Goal: Information Seeking & Learning: Learn about a topic

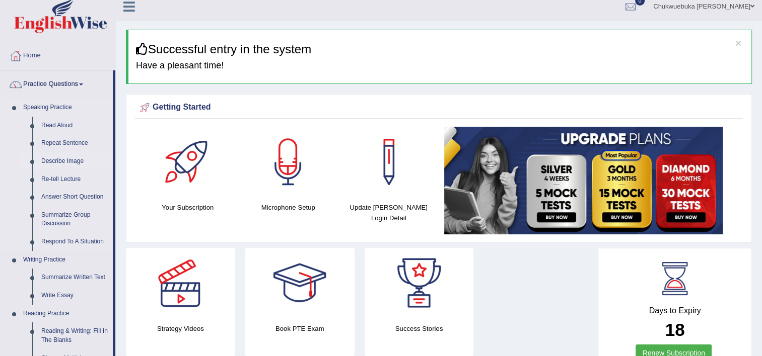
click at [61, 155] on link "Describe Image" at bounding box center [75, 162] width 76 height 18
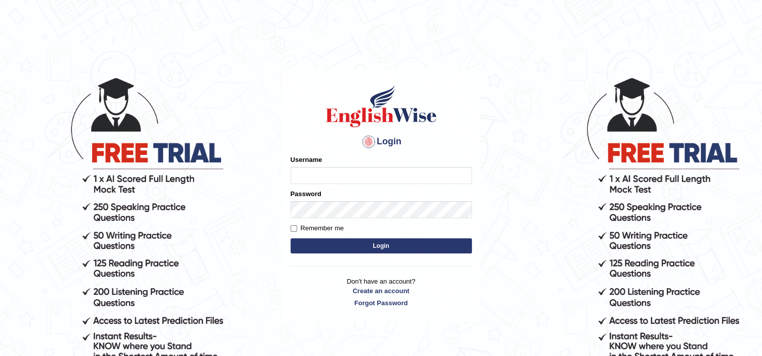
type input "David1995"
click at [310, 245] on button "Login" at bounding box center [381, 246] width 181 height 15
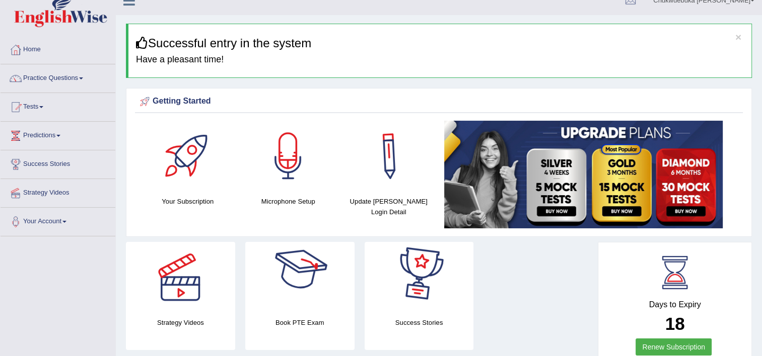
scroll to position [14, 0]
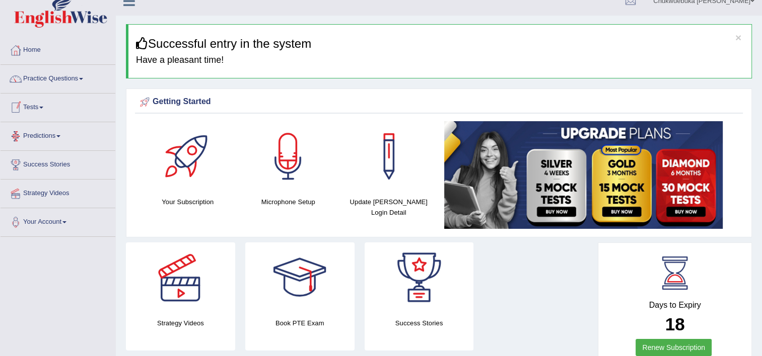
click at [43, 107] on span at bounding box center [41, 108] width 4 height 2
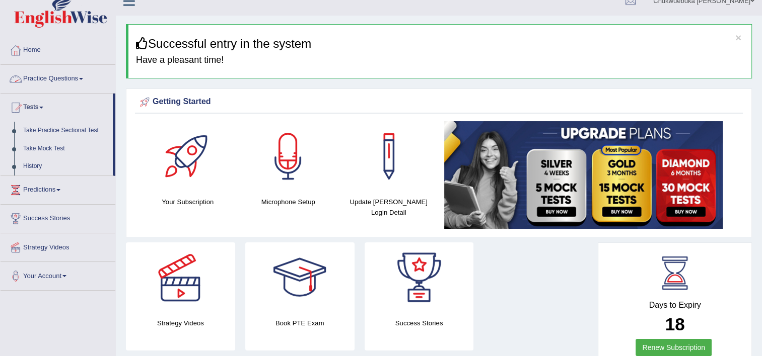
click at [57, 79] on link "Practice Questions" at bounding box center [58, 77] width 115 height 25
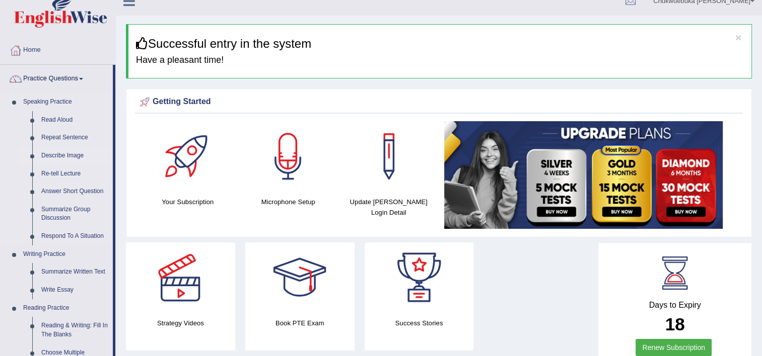
click at [61, 153] on link "Describe Image" at bounding box center [75, 156] width 76 height 18
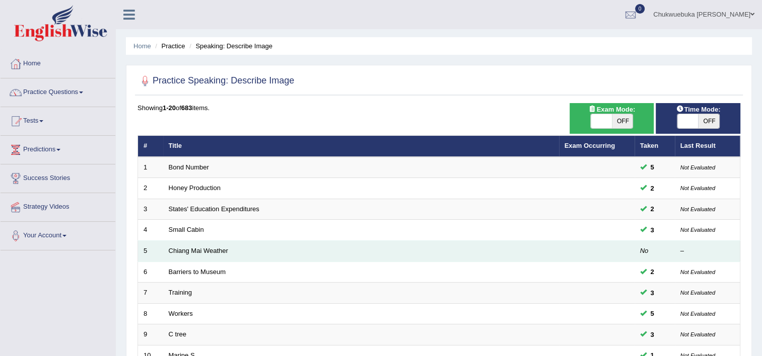
scroll to position [70, 0]
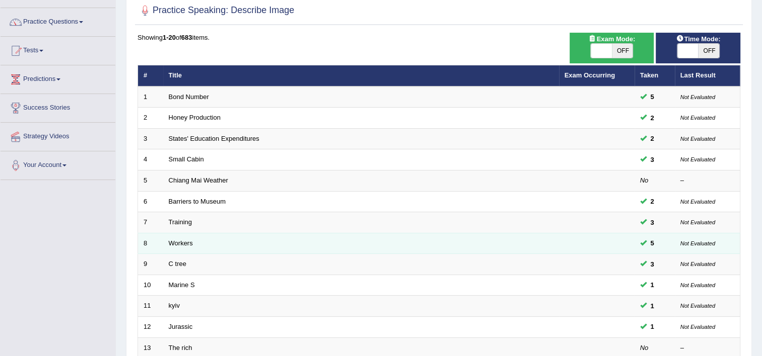
click at [230, 241] on td "Workers" at bounding box center [361, 243] width 396 height 21
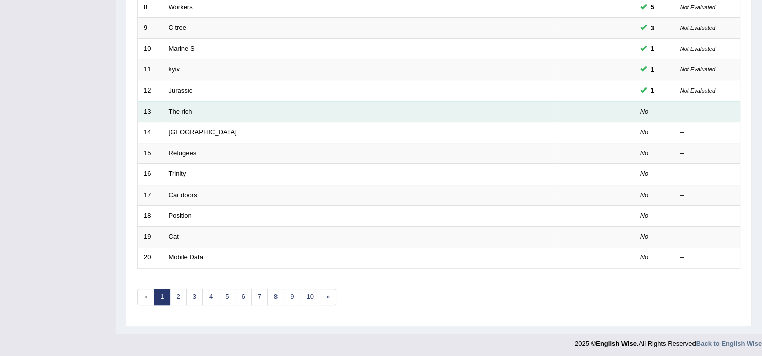
click at [261, 106] on td "The rich" at bounding box center [361, 111] width 396 height 21
click at [197, 105] on td "The rich" at bounding box center [361, 111] width 396 height 21
drag, startPoint x: 153, startPoint y: 110, endPoint x: 170, endPoint y: 109, distance: 17.1
click at [170, 109] on tr "13 The rich No –" at bounding box center [439, 111] width 602 height 21
click at [170, 109] on link "The rich" at bounding box center [181, 112] width 24 height 8
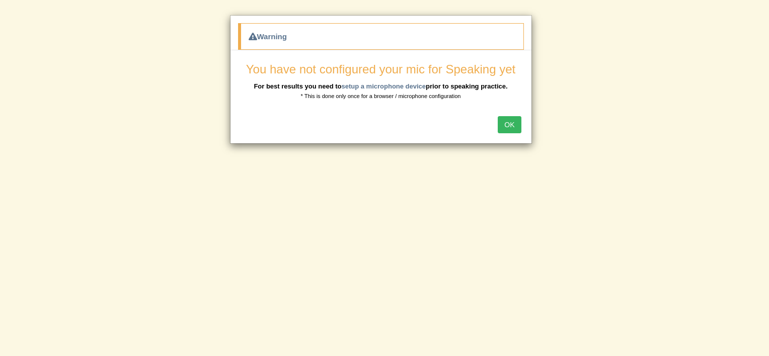
click at [518, 122] on button "OK" at bounding box center [509, 124] width 23 height 17
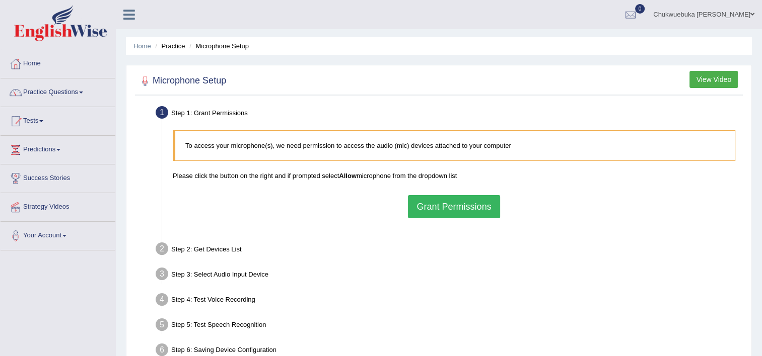
scroll to position [10, 0]
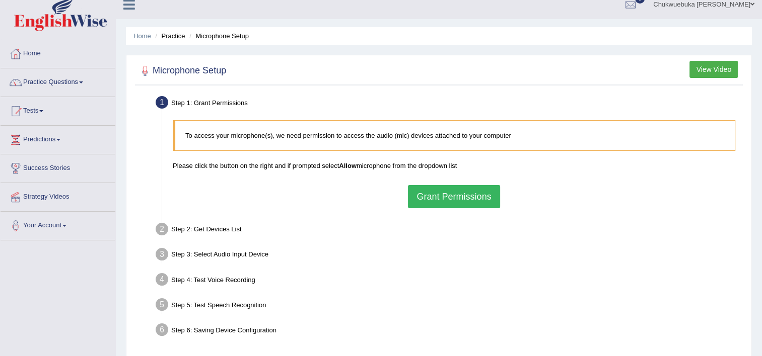
click at [429, 189] on button "Grant Permissions" at bounding box center [454, 196] width 92 height 23
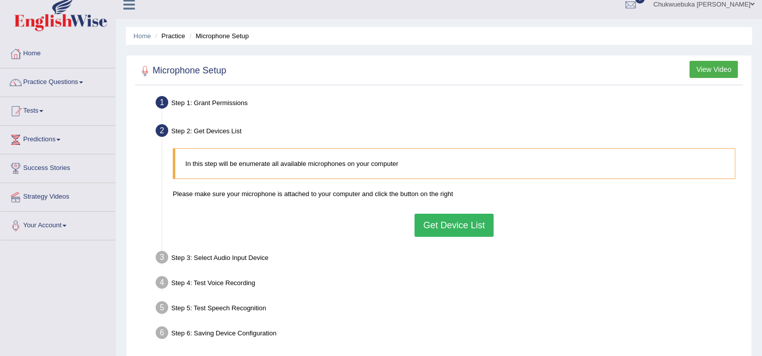
click at [426, 221] on button "Get Device List" at bounding box center [453, 225] width 79 height 23
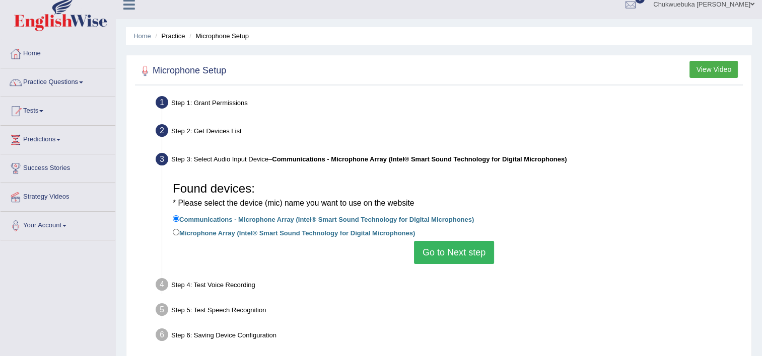
click at [423, 256] on button "Go to Next step" at bounding box center [454, 252] width 80 height 23
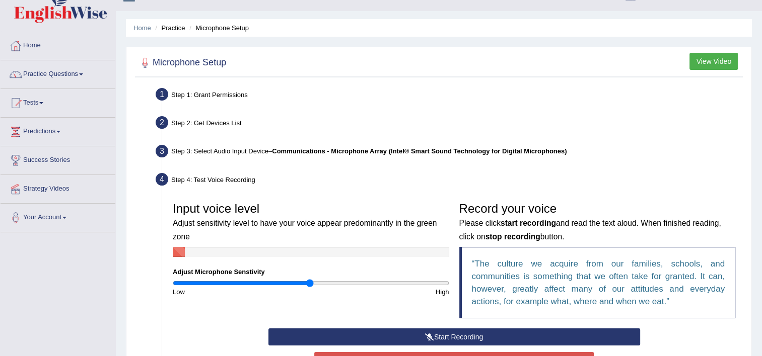
scroll to position [36, 0]
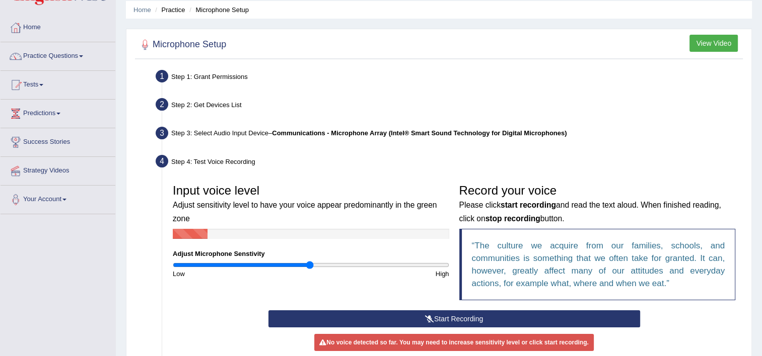
click at [398, 315] on button "Start Recording" at bounding box center [454, 319] width 372 height 17
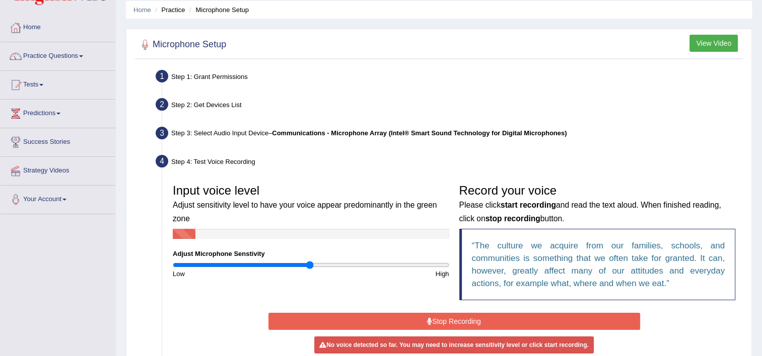
click at [398, 315] on button "Stop Recording" at bounding box center [454, 321] width 372 height 17
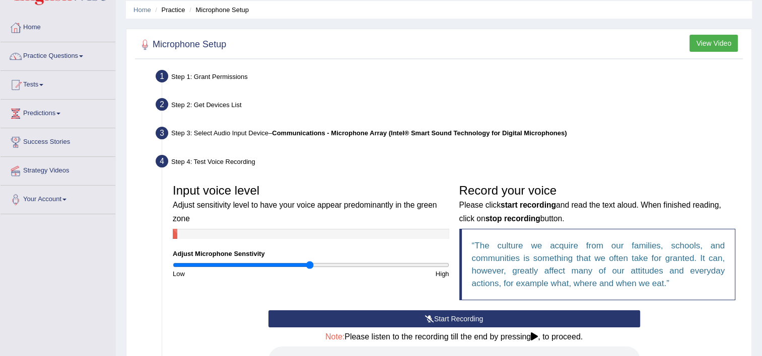
click at [381, 314] on button "Start Recording" at bounding box center [454, 319] width 372 height 17
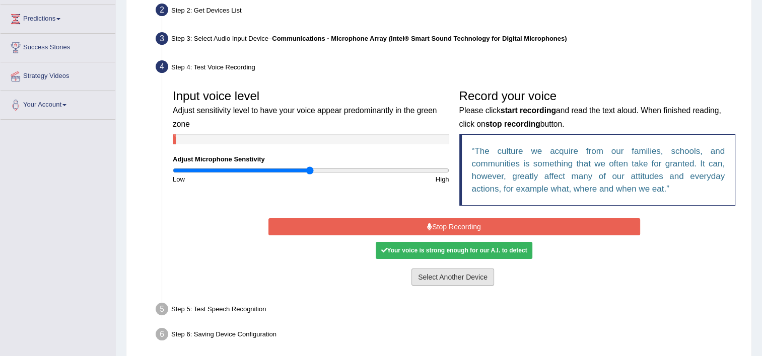
scroll to position [172, 0]
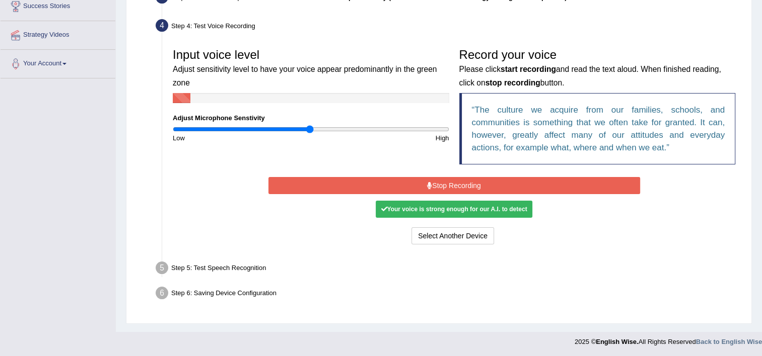
click at [424, 185] on button "Stop Recording" at bounding box center [454, 185] width 372 height 17
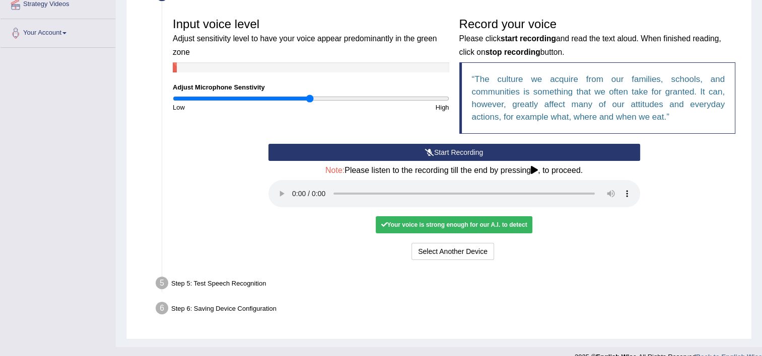
scroll to position [204, 0]
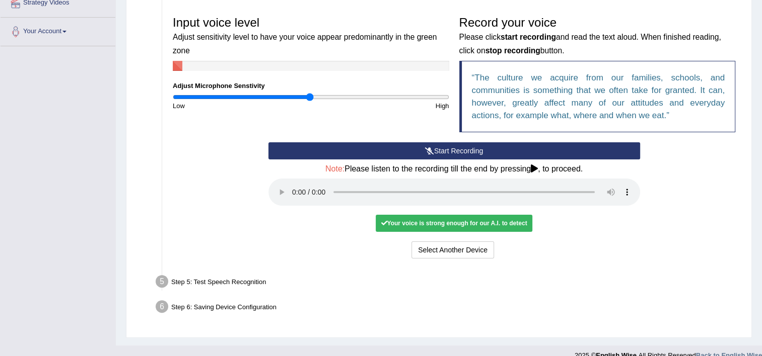
click at [252, 279] on div "Step 5: Test Speech Recognition" at bounding box center [449, 283] width 596 height 22
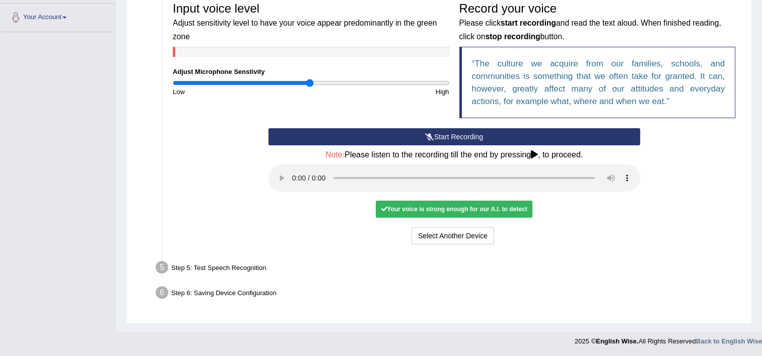
click at [481, 205] on div "Your voice is strong enough for our A.I. to detect" at bounding box center [454, 209] width 156 height 17
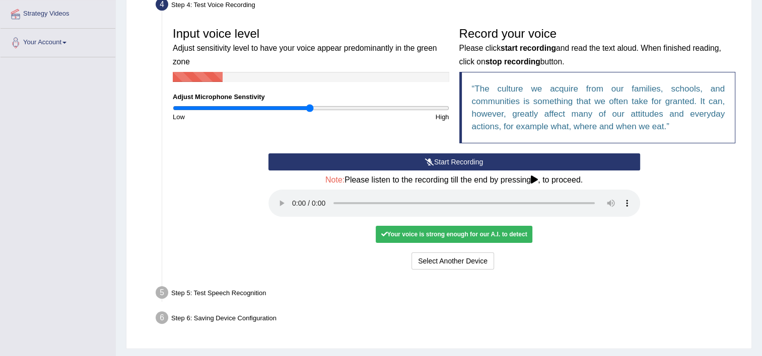
scroll to position [195, 0]
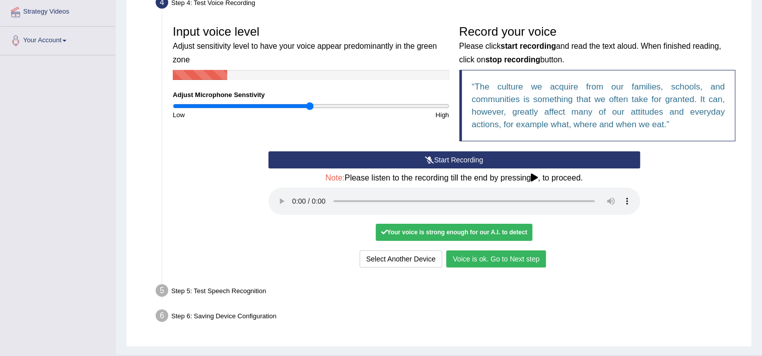
click at [531, 260] on button "Voice is ok. Go to Next step" at bounding box center [496, 259] width 100 height 17
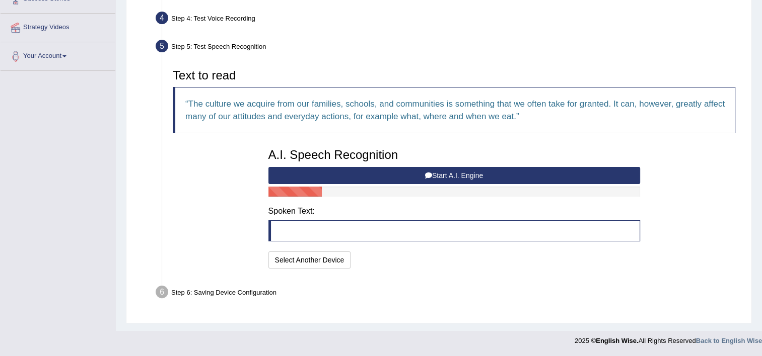
scroll to position [179, 0]
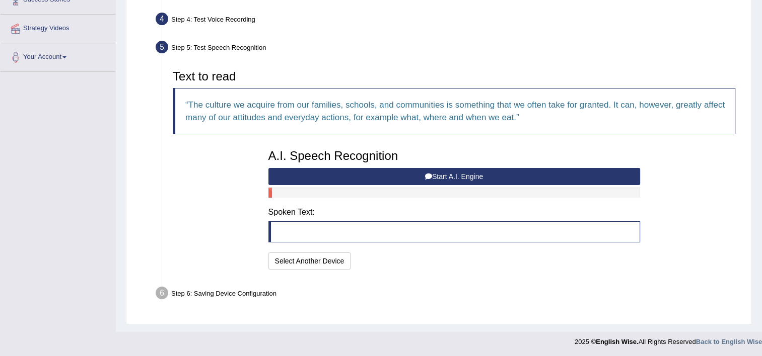
click at [229, 288] on div "Step 6: Saving Device Configuration" at bounding box center [449, 295] width 596 height 22
click at [357, 238] on blockquote at bounding box center [454, 232] width 372 height 21
click at [381, 170] on button "Start A.I. Engine" at bounding box center [454, 176] width 372 height 17
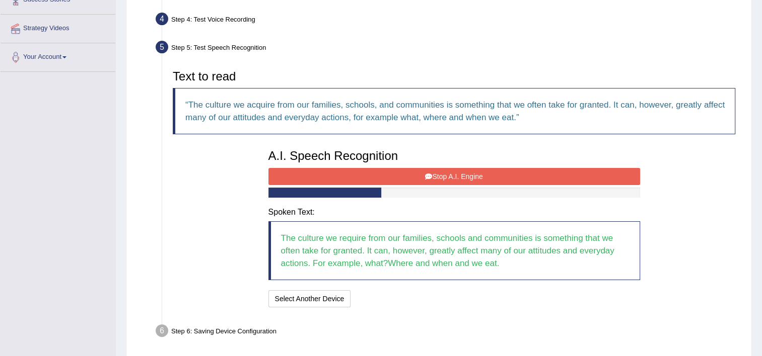
click at [409, 178] on button "Stop A.I. Engine" at bounding box center [454, 176] width 372 height 17
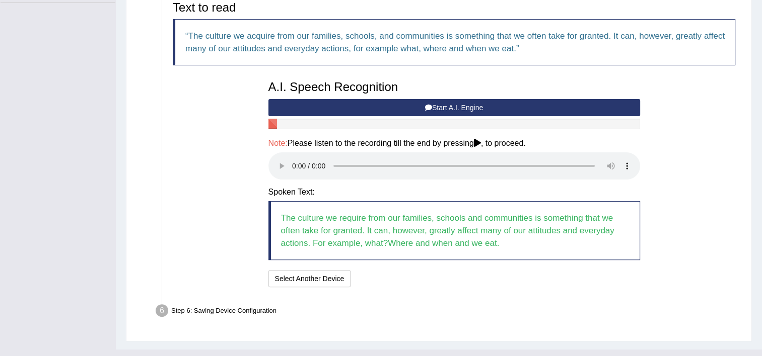
scroll to position [249, 0]
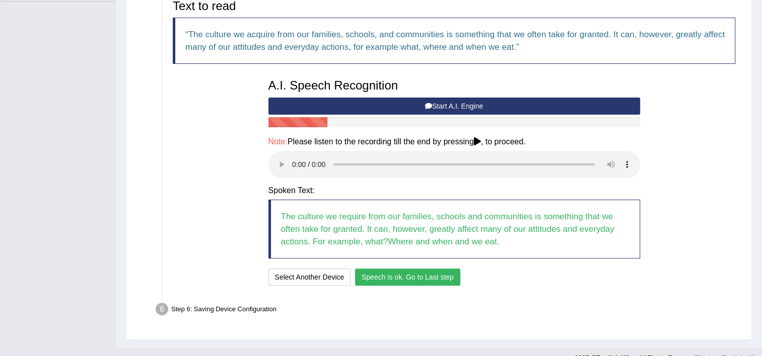
click at [385, 276] on button "Speech is ok. Go to Last step" at bounding box center [407, 277] width 105 height 17
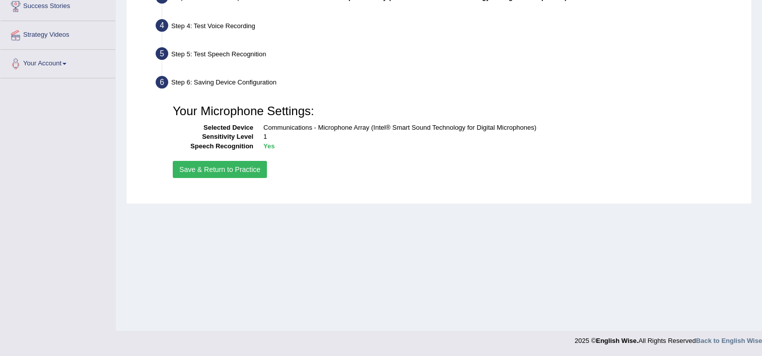
click at [233, 175] on button "Save & Return to Practice" at bounding box center [220, 169] width 94 height 17
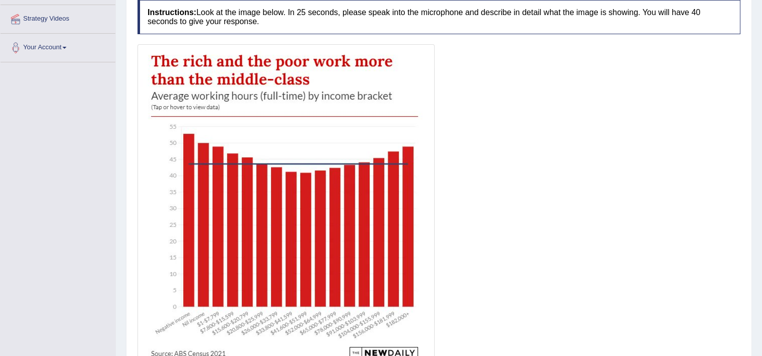
scroll to position [189, 0]
